Goal: Task Accomplishment & Management: Manage account settings

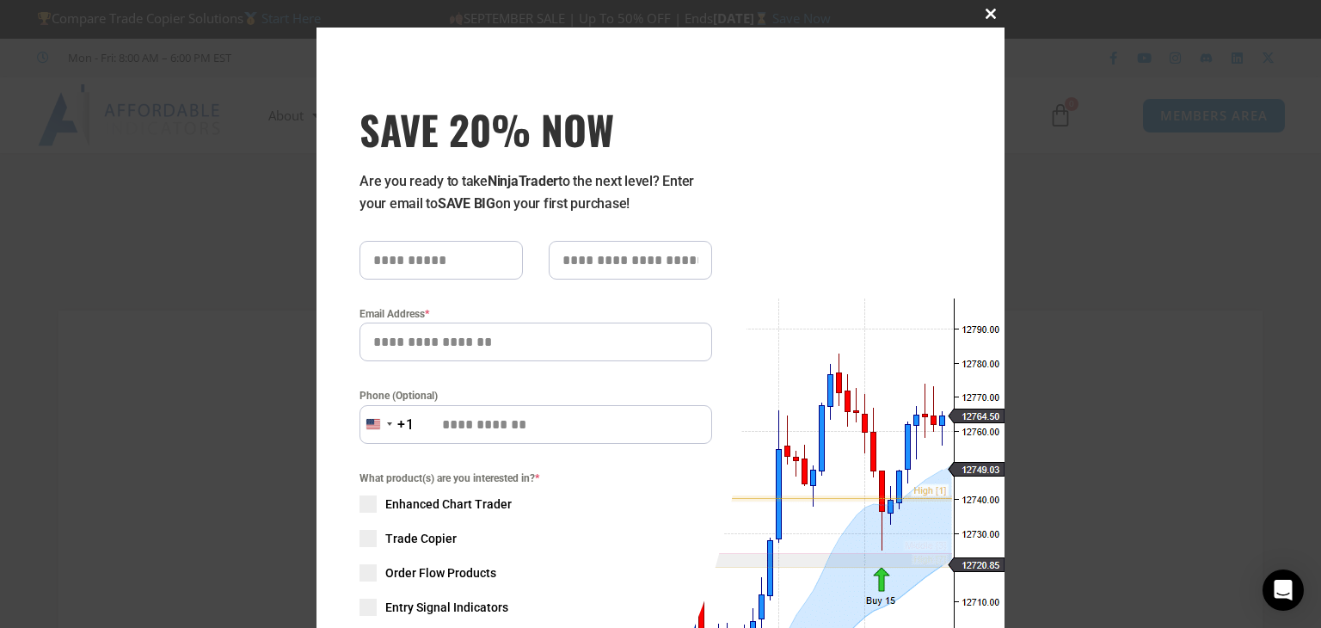
type input "**********"
click at [980, 10] on span "SAVE 20% NOW popup" at bounding box center [991, 14] width 28 height 10
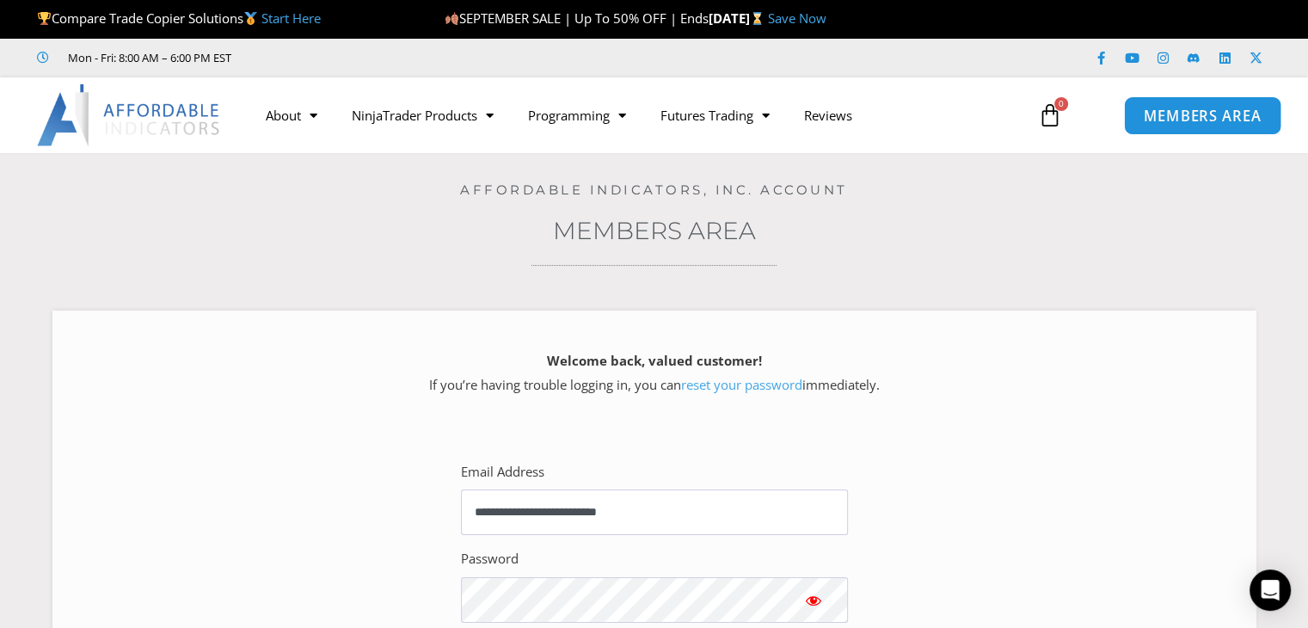
click at [1190, 112] on span "MEMBERS AREA" at bounding box center [1202, 115] width 118 height 15
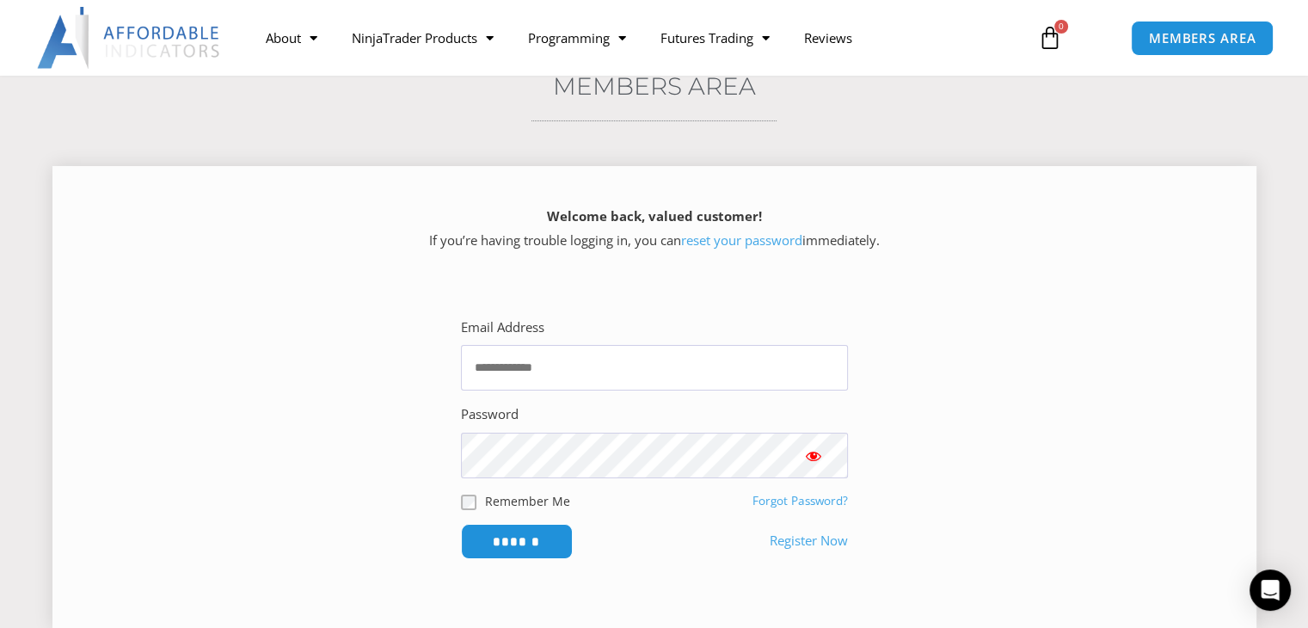
scroll to position [172, 0]
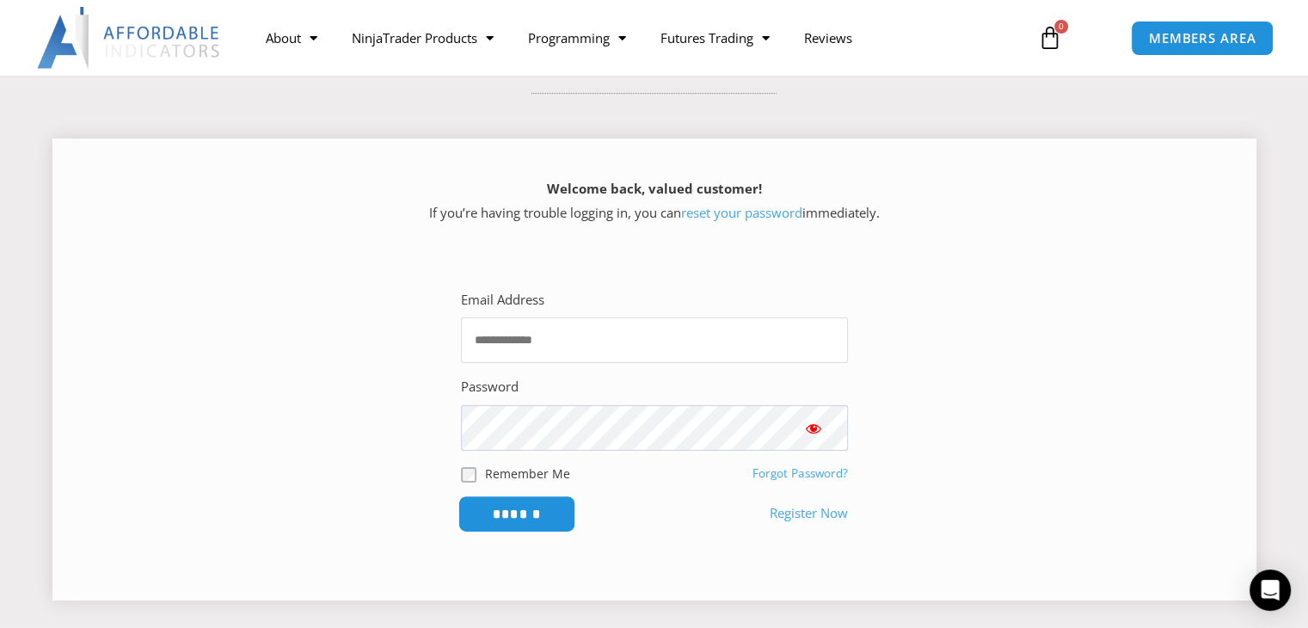
type input "**********"
click at [509, 500] on input "******" at bounding box center [516, 513] width 118 height 37
click at [516, 517] on input "******" at bounding box center [516, 513] width 118 height 37
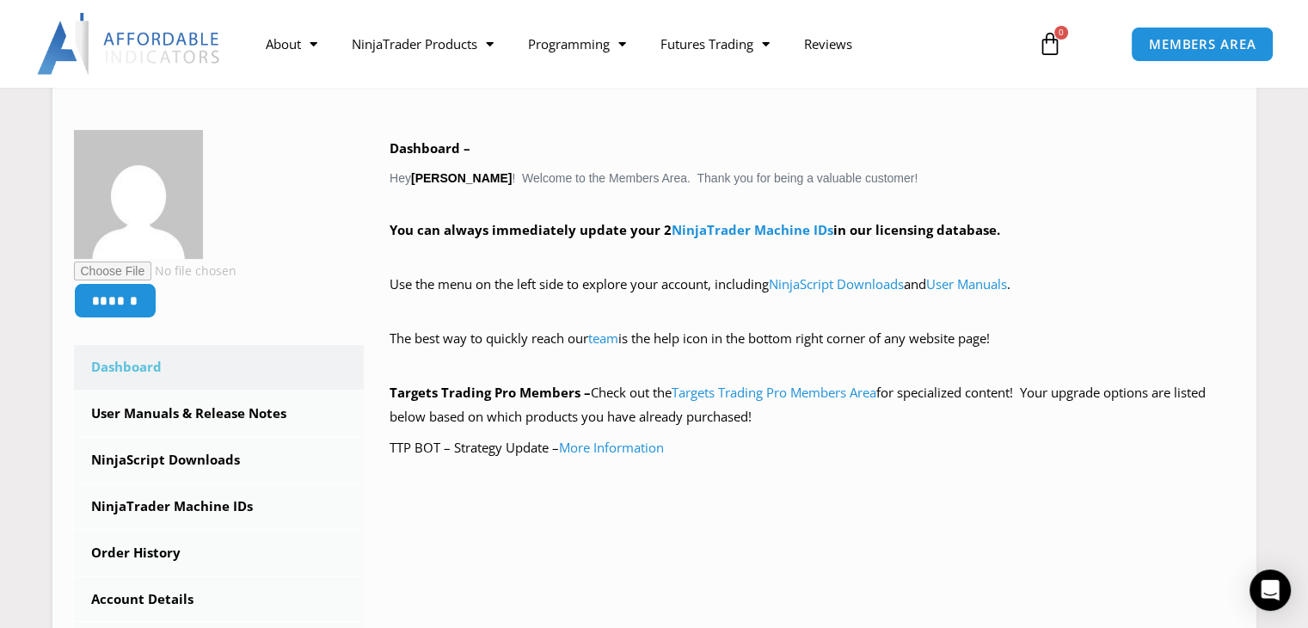
scroll to position [237, 0]
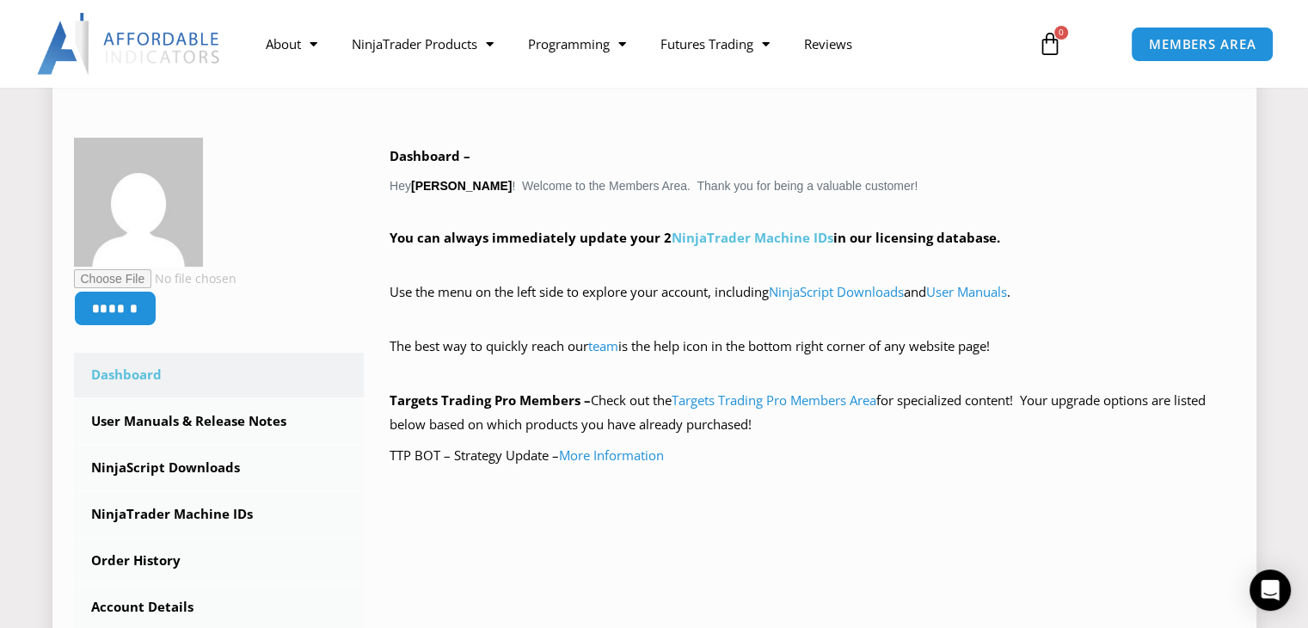
click at [737, 235] on link "NinjaTrader Machine IDs" at bounding box center [752, 237] width 162 height 17
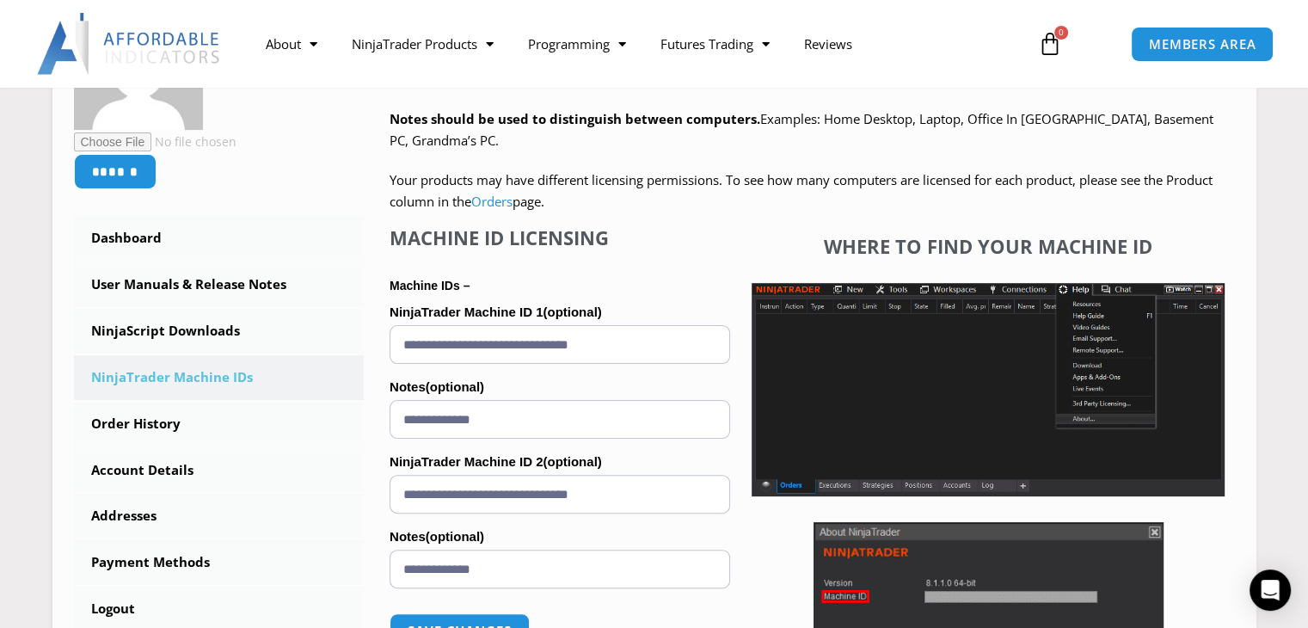
scroll to position [363, 0]
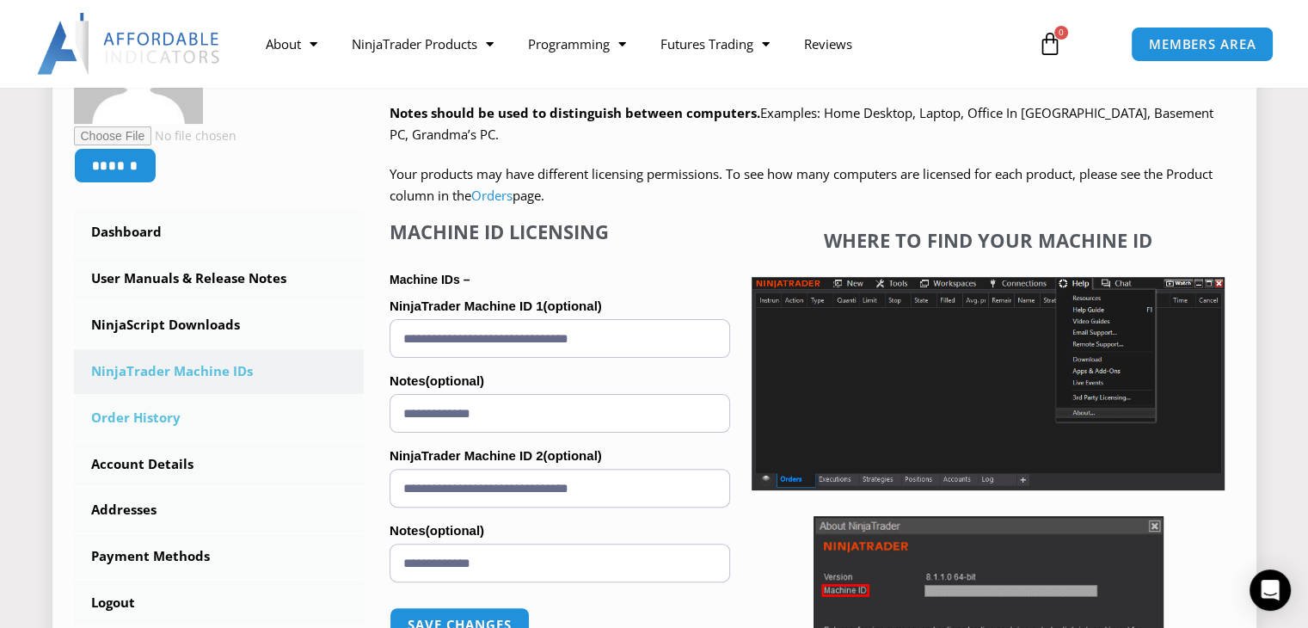
drag, startPoint x: 671, startPoint y: 487, endPoint x: 254, endPoint y: 436, distance: 419.2
click at [257, 436] on div "****** Dashboard Subscriptions User Manuals & Release Notes NinjaScript Downloa…" at bounding box center [654, 385] width 1161 height 781
paste input "text"
type input "**********"
click at [482, 613] on button "Save changes" at bounding box center [459, 624] width 147 height 37
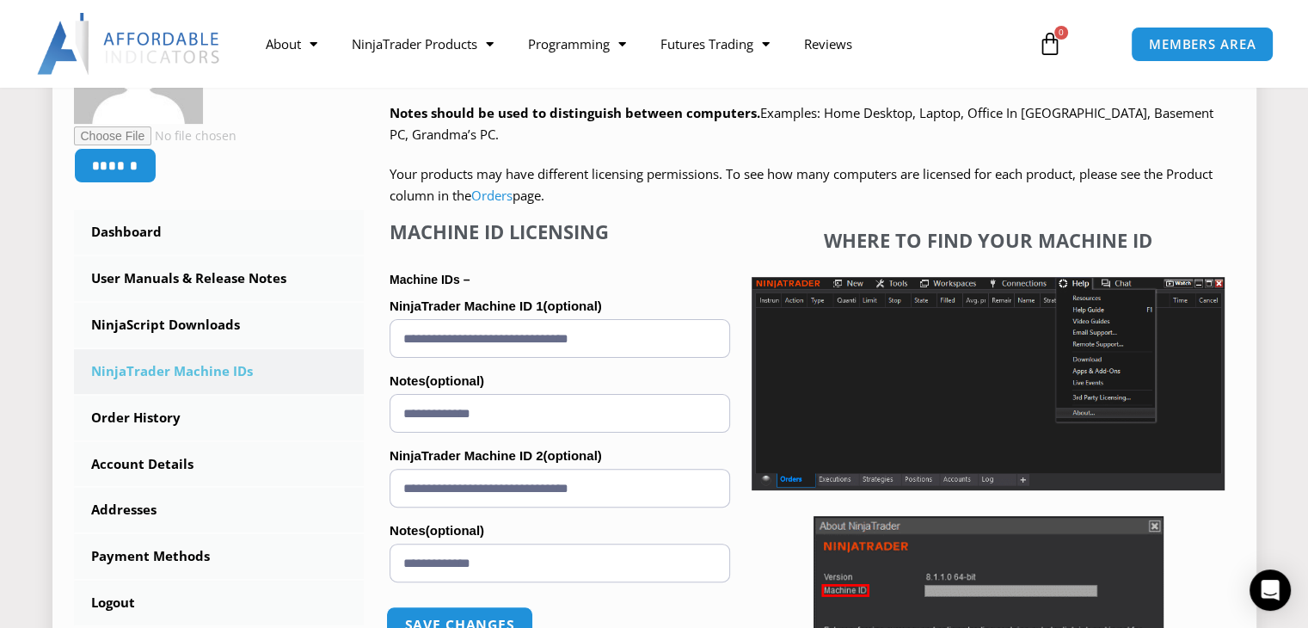
click at [485, 614] on button "Save changes" at bounding box center [459, 624] width 147 height 37
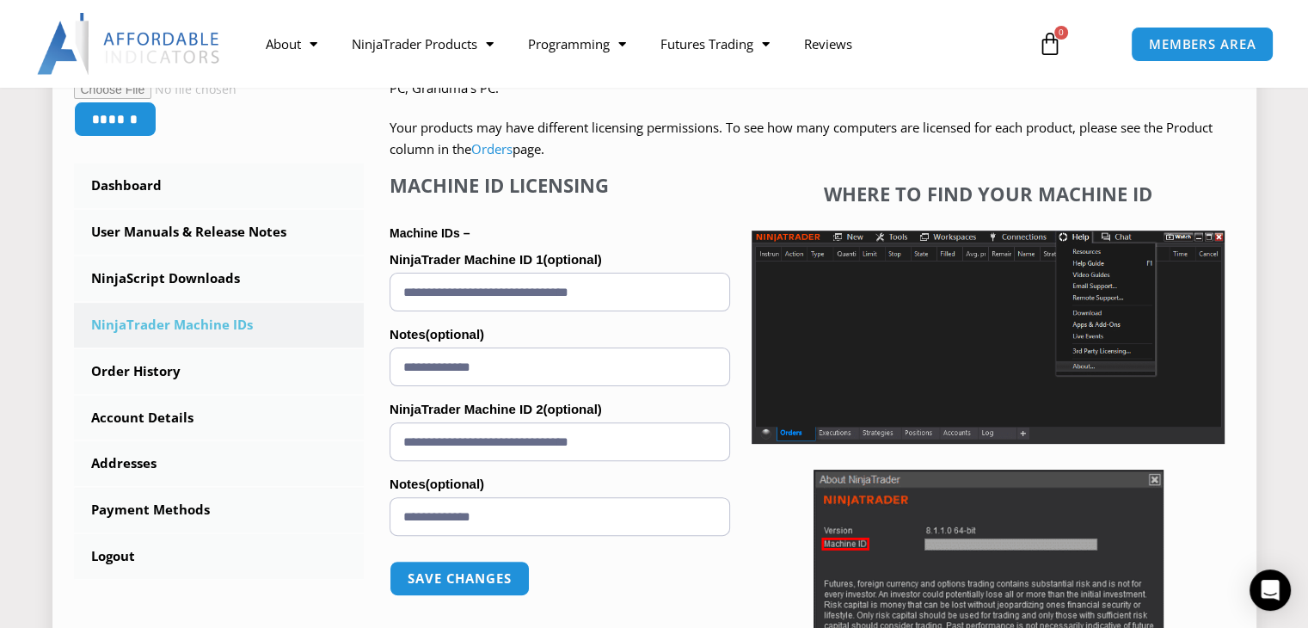
scroll to position [449, 0]
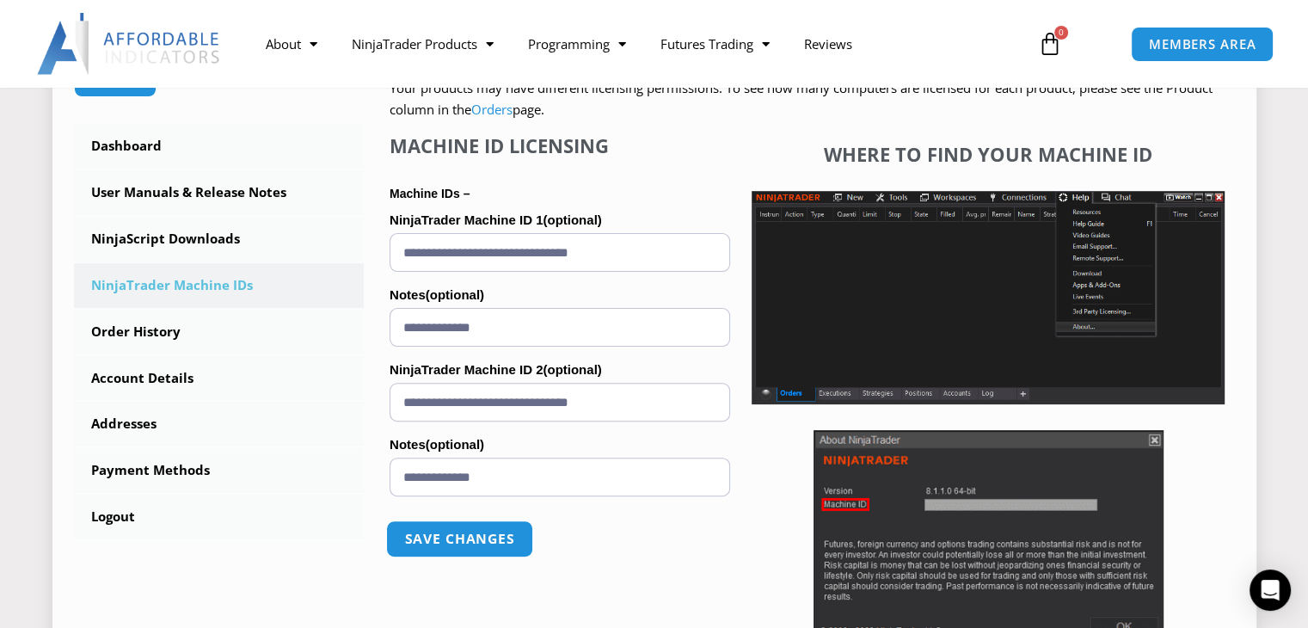
click at [465, 539] on button "Save changes" at bounding box center [459, 538] width 147 height 37
click at [465, 541] on button "Save changes" at bounding box center [459, 538] width 147 height 37
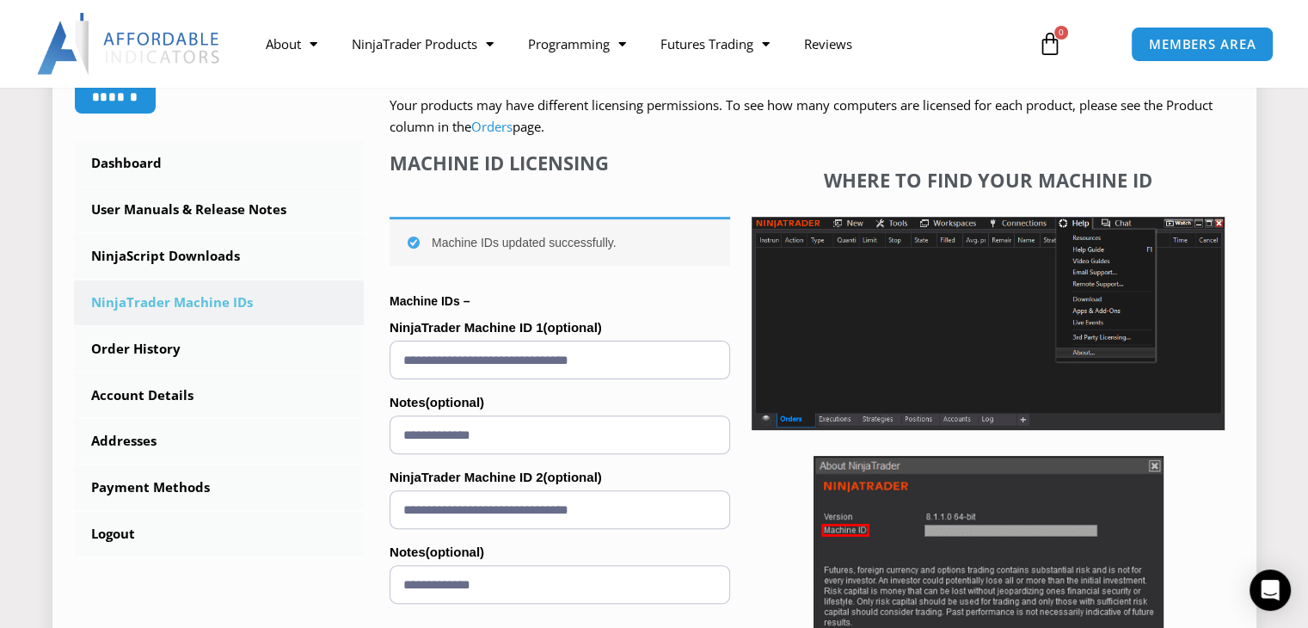
scroll to position [430, 0]
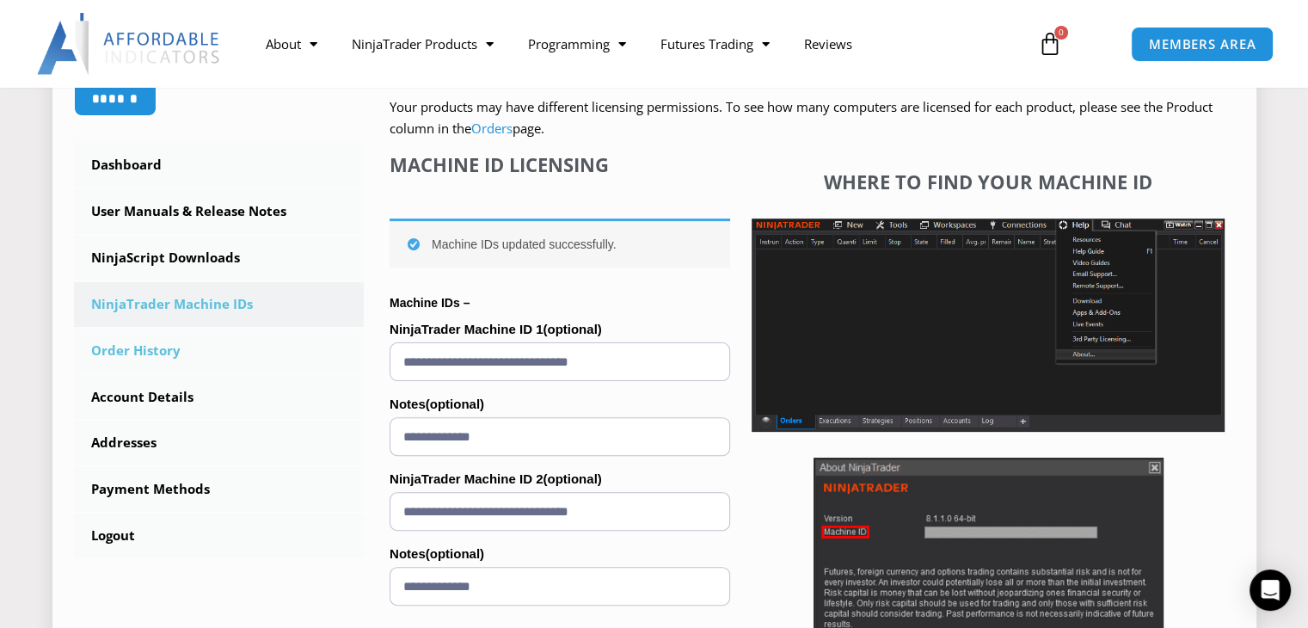
click at [150, 345] on link "Order History" at bounding box center [219, 350] width 291 height 45
click at [155, 351] on link "Order History" at bounding box center [219, 350] width 291 height 45
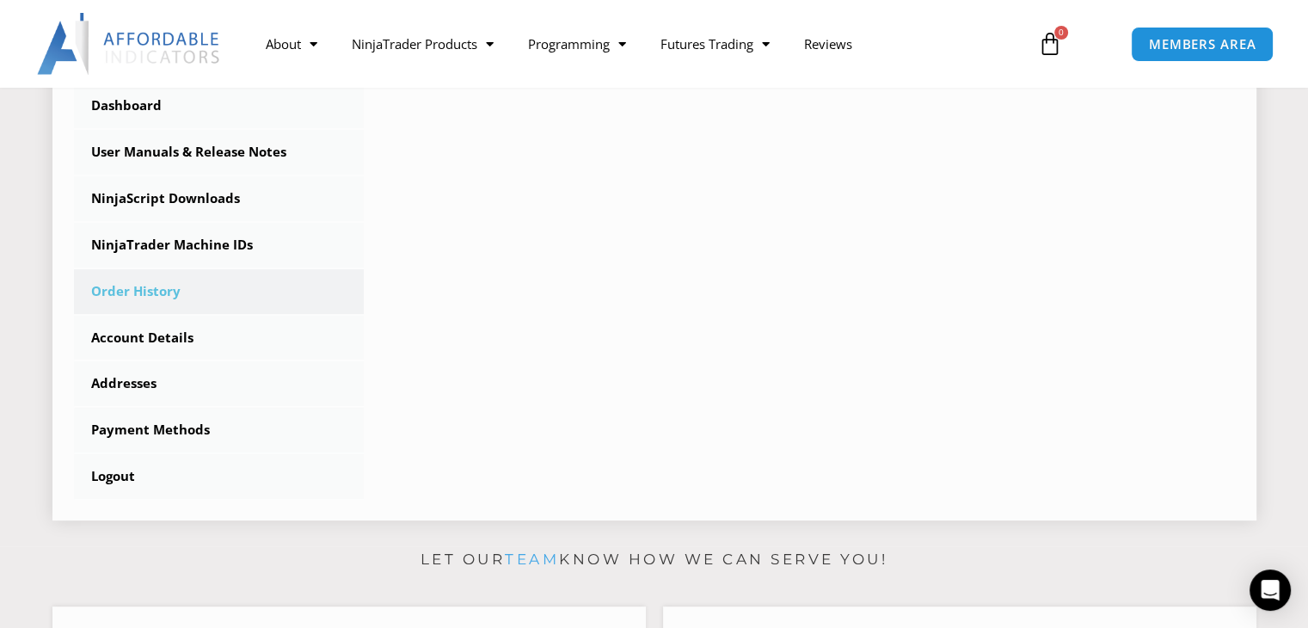
scroll to position [493, 0]
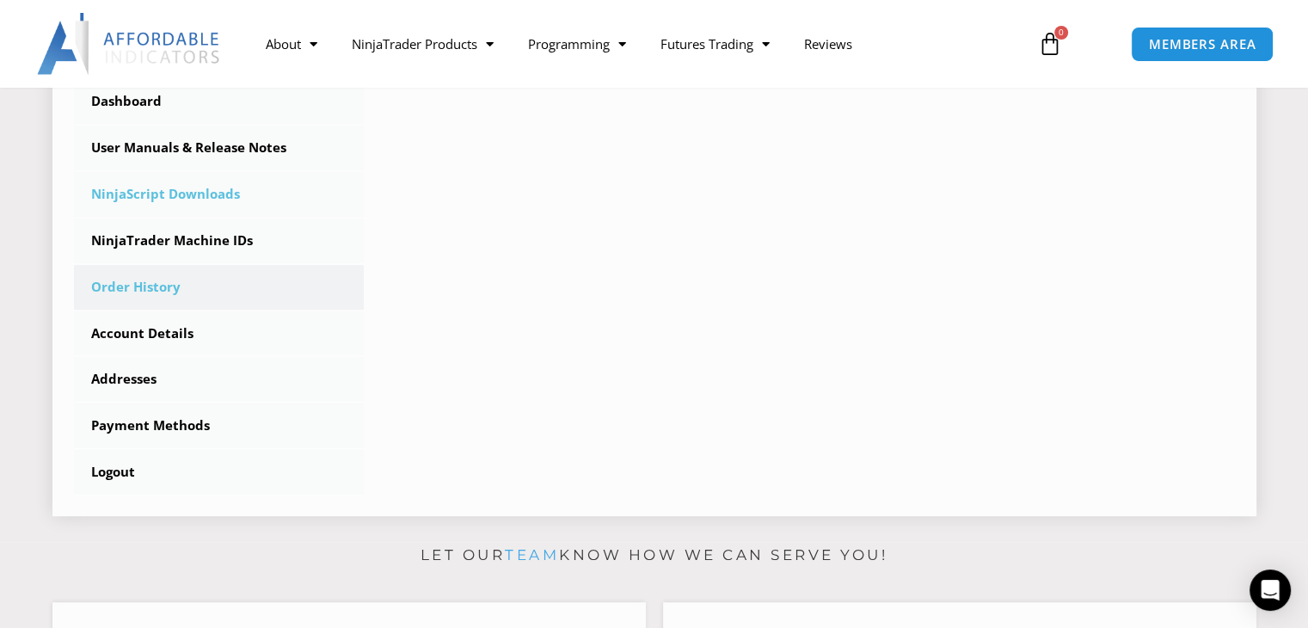
click at [218, 192] on link "NinjaScript Downloads" at bounding box center [219, 194] width 291 height 45
click at [219, 192] on link "NinjaScript Downloads" at bounding box center [219, 194] width 291 height 45
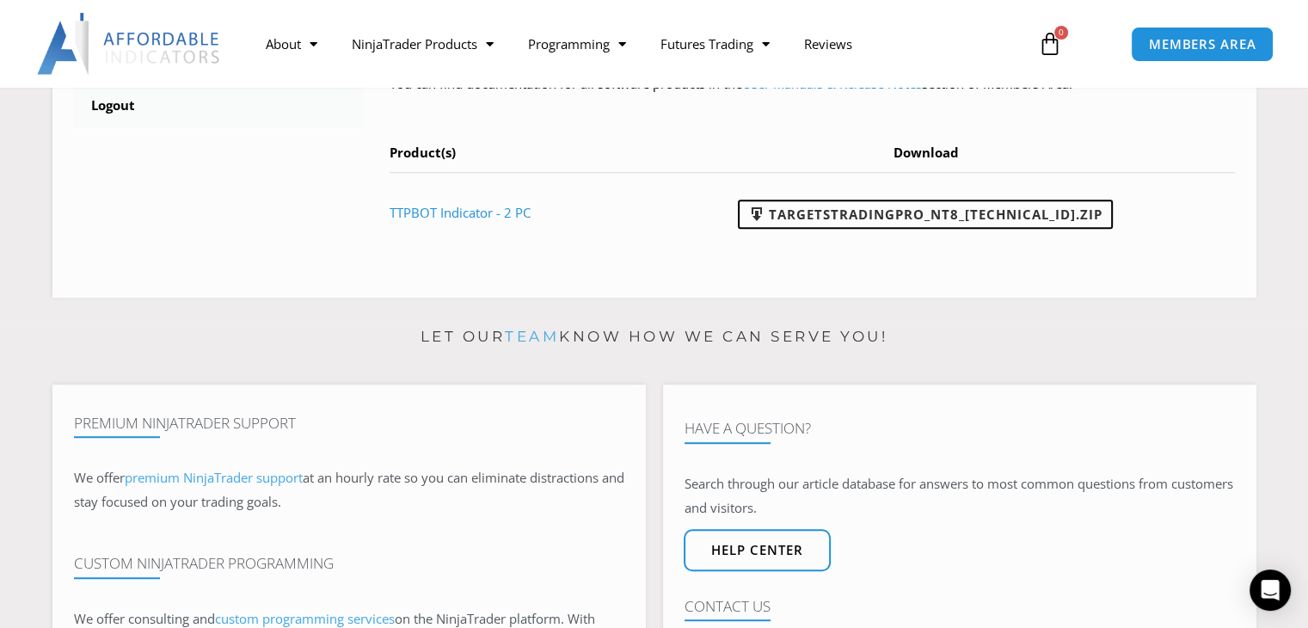
scroll to position [774, 0]
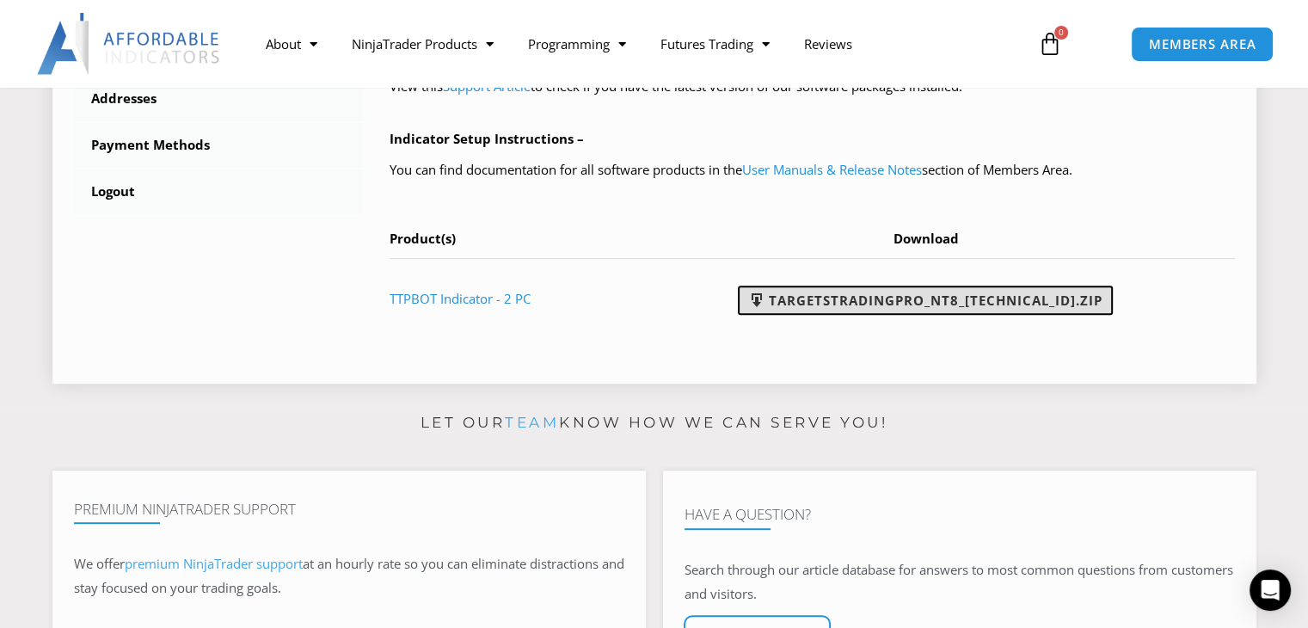
drag, startPoint x: 935, startPoint y: 294, endPoint x: 881, endPoint y: 295, distance: 54.2
click at [881, 295] on link "TargetsTradingPro_NT8_23.3.6.3.zip" at bounding box center [925, 299] width 375 height 29
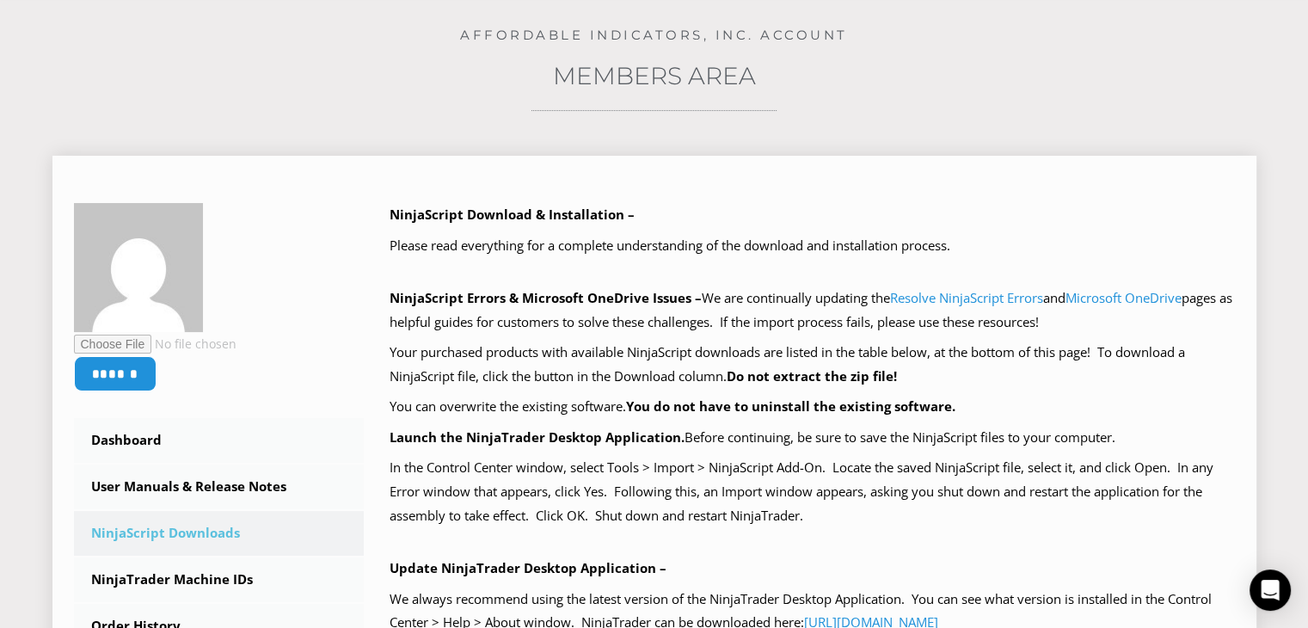
scroll to position [430, 0]
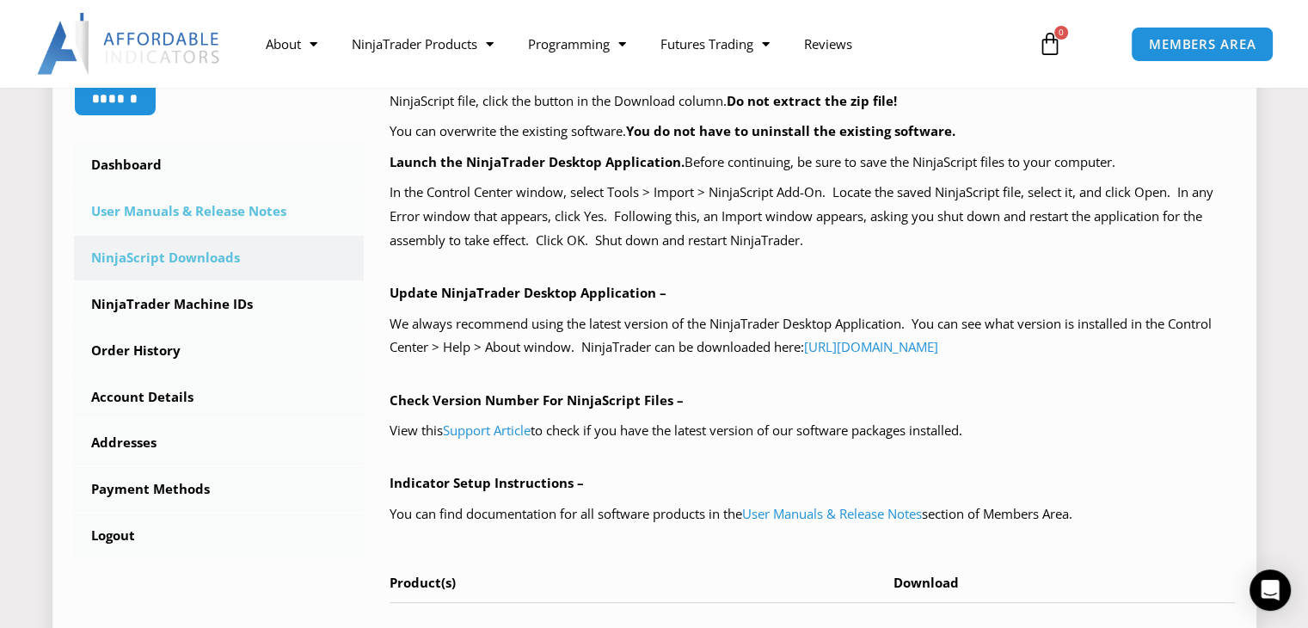
click at [197, 214] on link "User Manuals & Release Notes" at bounding box center [219, 211] width 291 height 45
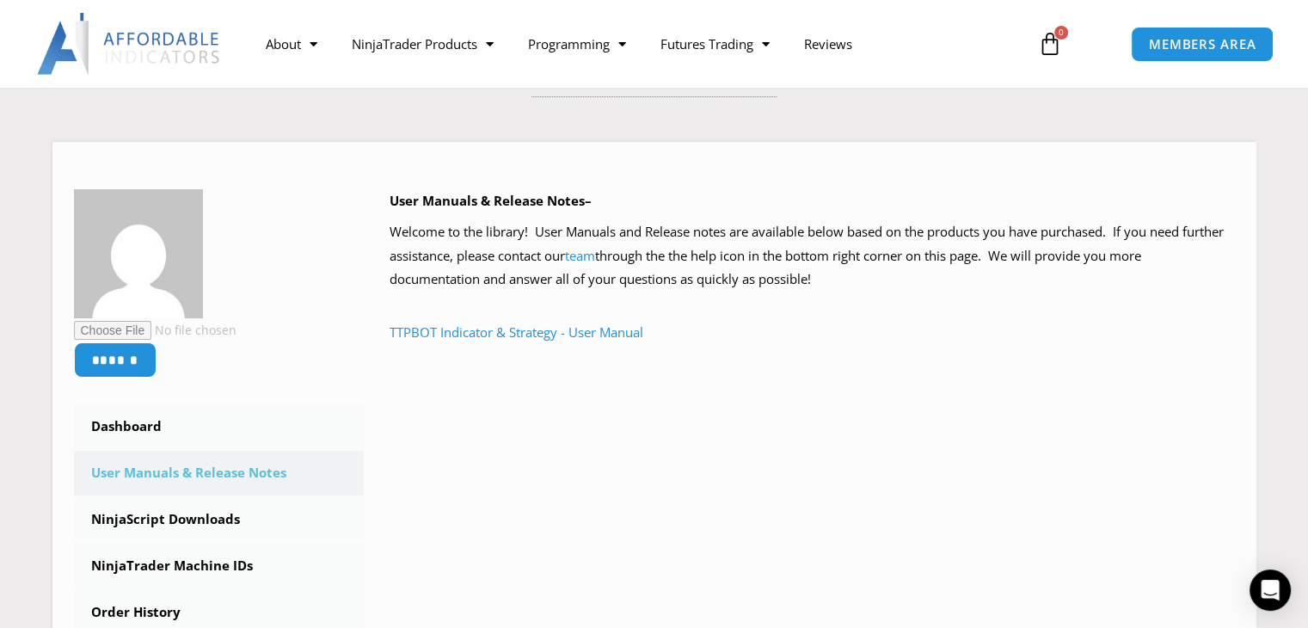
scroll to position [126, 0]
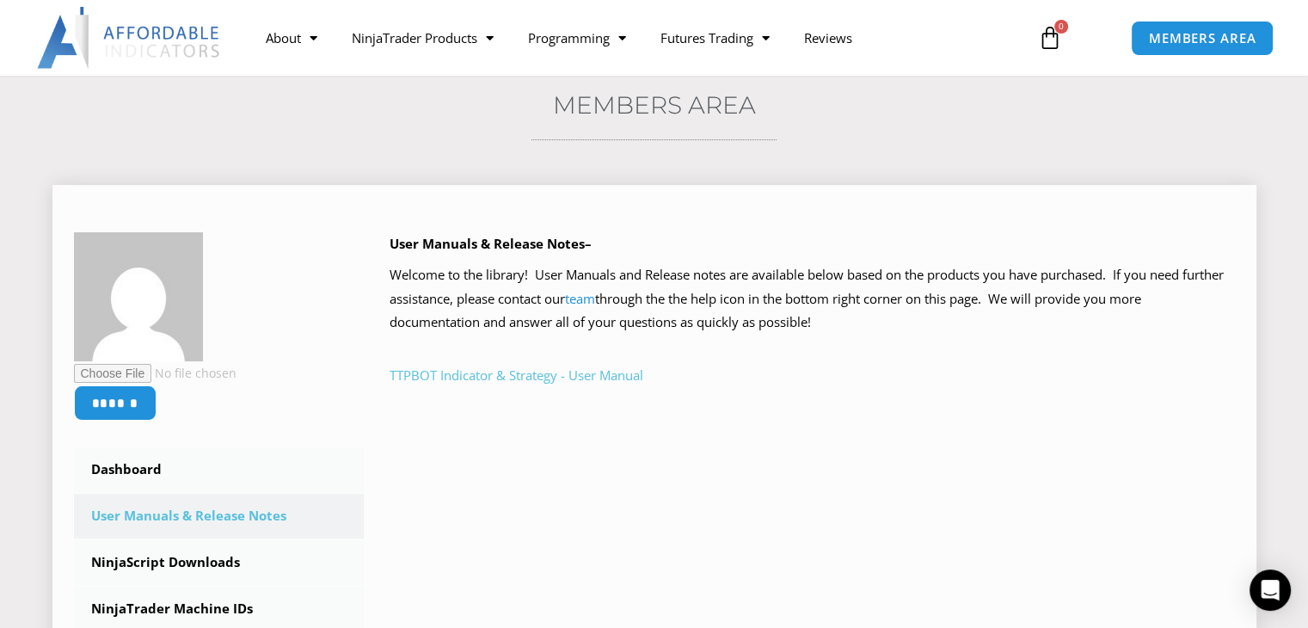
click at [622, 373] on link "TTPBOT Indicator & Strategy - User Manual" at bounding box center [516, 374] width 254 height 17
click at [1162, 35] on span "MEMBERS AREA" at bounding box center [1202, 38] width 118 height 15
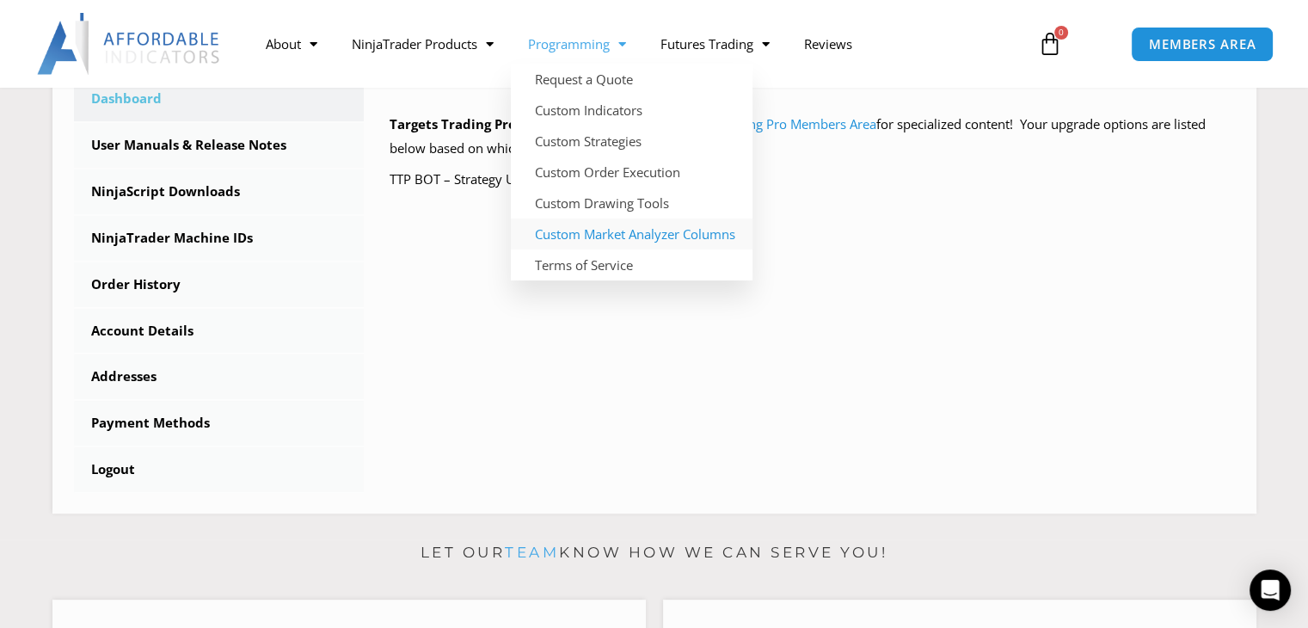
scroll to position [688, 0]
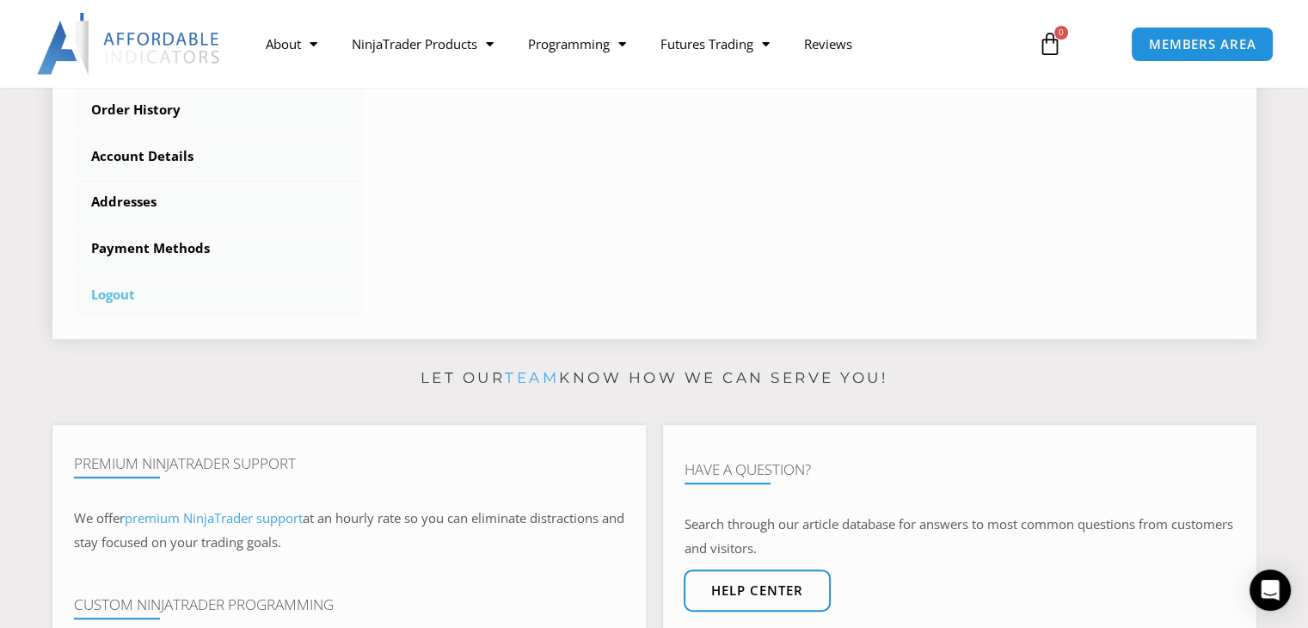
click at [132, 294] on link "Logout" at bounding box center [219, 295] width 291 height 45
click at [114, 296] on link "Logout" at bounding box center [219, 295] width 291 height 45
